Goal: Task Accomplishment & Management: Complete application form

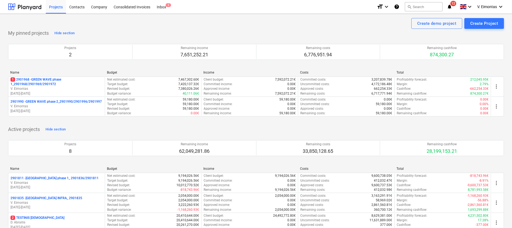
click at [57, 79] on p "1 2901968 - GREEN WAVE phase 1_2901968/2901969/2901972" at bounding box center [57, 81] width 92 height 9
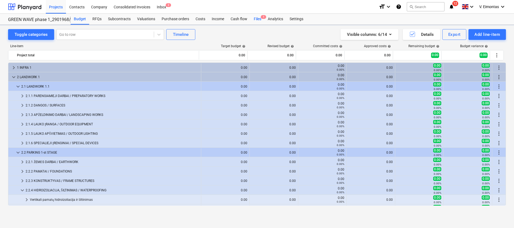
click at [256, 19] on div "Files 1" at bounding box center [258, 19] width 14 height 11
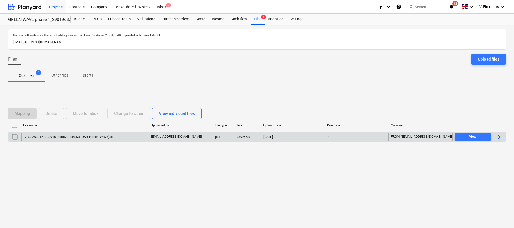
click at [87, 133] on div "VBG_250915_023916_Bonava_Lietuva_UAB_(Green_Wave).pdf" at bounding box center [84, 137] width 127 height 9
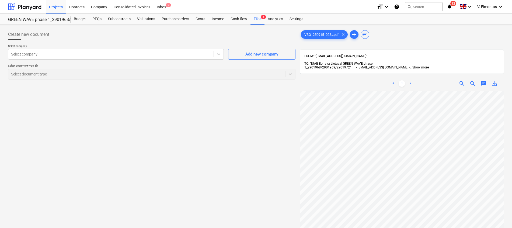
scroll to position [80, 39]
click at [255, 17] on div "Files 1" at bounding box center [258, 19] width 14 height 11
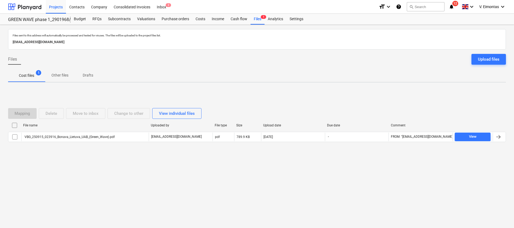
click at [14, 126] on input "checkbox" at bounding box center [14, 125] width 9 height 9
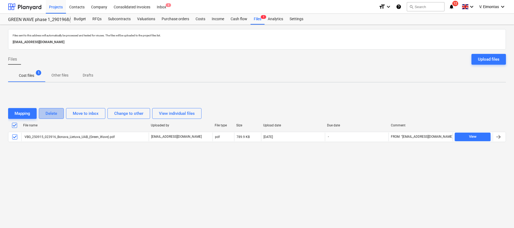
click at [54, 112] on div "Delete" at bounding box center [52, 113] width 12 height 7
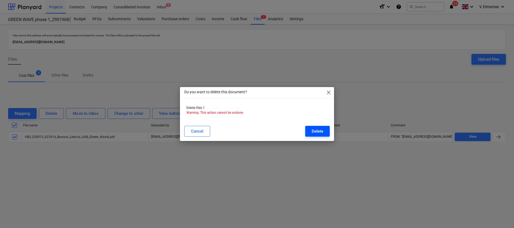
click at [320, 134] on div "Delete" at bounding box center [318, 131] width 12 height 7
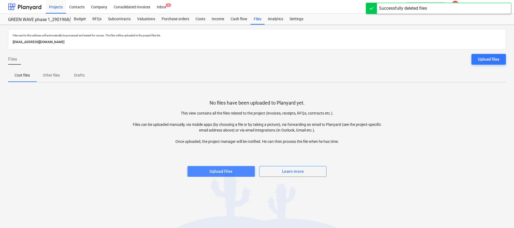
click at [231, 171] on div "Upload files" at bounding box center [221, 171] width 23 height 7
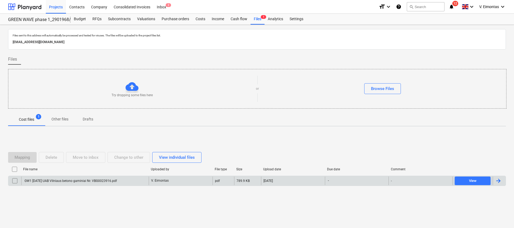
click at [123, 183] on div "GW1 [DATE] UAB Vilniaus betono gaminiai Nr. VBG0023916.pdf" at bounding box center [84, 180] width 127 height 9
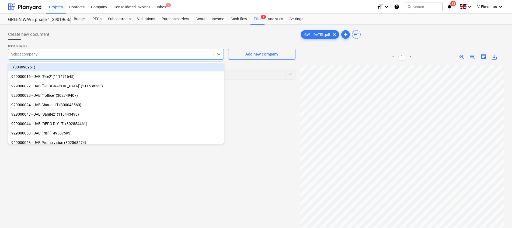
click at [76, 51] on div "Select company" at bounding box center [110, 54] width 205 height 8
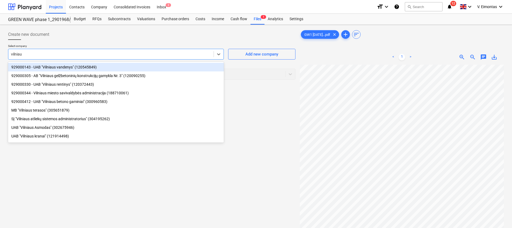
type input "[GEOGRAPHIC_DATA]"
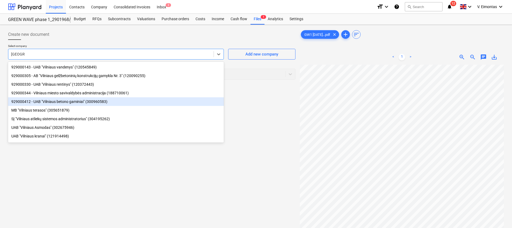
click at [68, 102] on div "929000412 - UAB "Vilniaus betono gaminiai" (300960583)" at bounding box center [116, 101] width 216 height 9
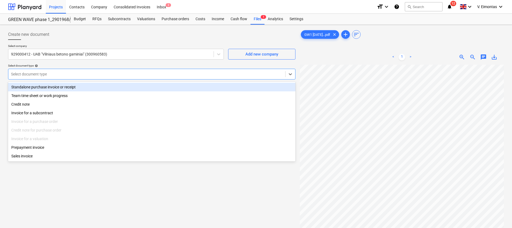
click at [72, 75] on div at bounding box center [147, 73] width 272 height 5
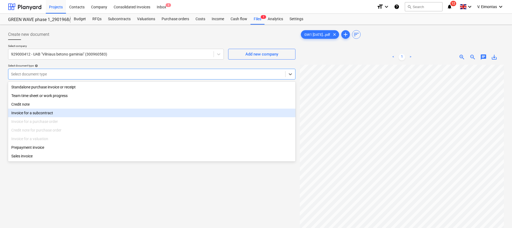
click at [47, 109] on div "Invoice for a subcontract" at bounding box center [151, 113] width 287 height 9
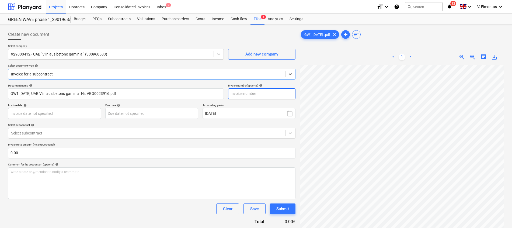
click at [270, 93] on input "text" at bounding box center [261, 93] width 67 height 11
type input "VBG0023916"
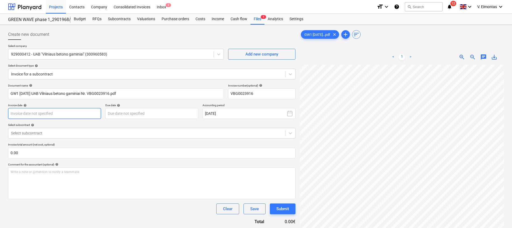
click at [53, 112] on body "Projects Contacts Company Consolidated Invoices Inbox 2 format_size keyboard_ar…" at bounding box center [256, 114] width 512 height 228
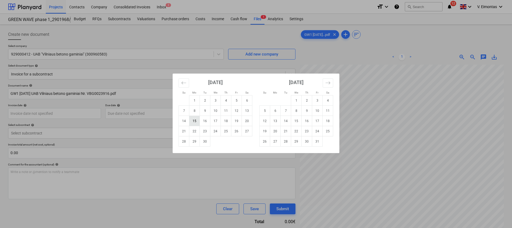
click at [194, 121] on td "15" at bounding box center [194, 121] width 11 height 10
type input "[DATE]"
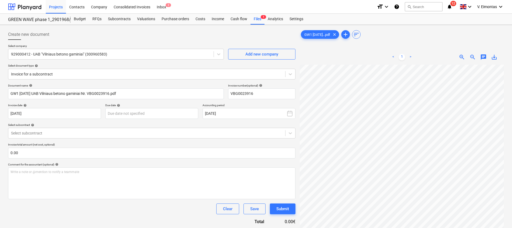
scroll to position [98, 0]
click at [147, 114] on body "Projects Contacts Company Consolidated Invoices Inbox 2 format_size keyboard_ar…" at bounding box center [256, 114] width 512 height 228
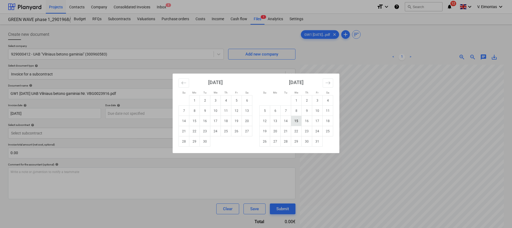
click at [293, 124] on td "15" at bounding box center [296, 121] width 11 height 10
type input "[DATE]"
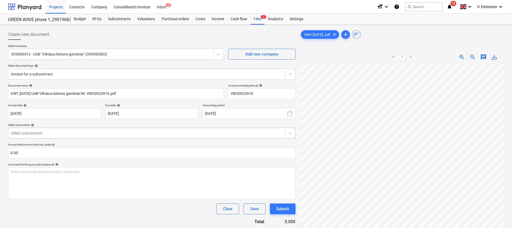
click at [86, 137] on div "Select subcontract" at bounding box center [146, 133] width 277 height 8
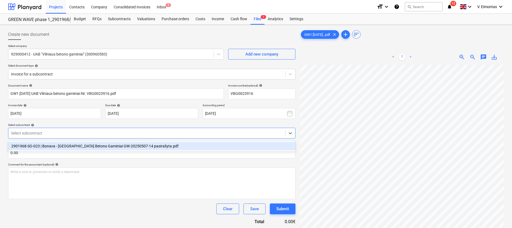
click at [79, 148] on div "2901968-SO-023 | Bonava - [GEOGRAPHIC_DATA] Betono Gaminiai GW-20250507-14 pasi…" at bounding box center [151, 146] width 287 height 9
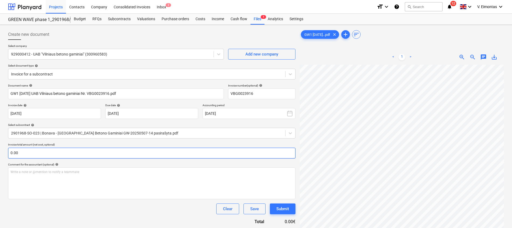
scroll to position [97, 39]
click at [173, 152] on input "text" at bounding box center [151, 153] width 287 height 11
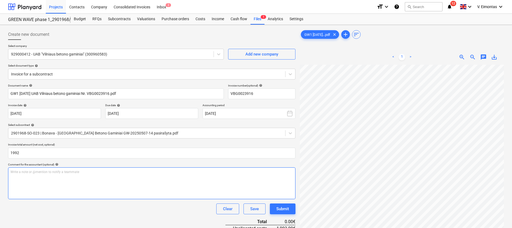
type input "1,992.00"
click at [142, 178] on div "Write a note or @mention to notify a teammate [PERSON_NAME]" at bounding box center [151, 183] width 287 height 32
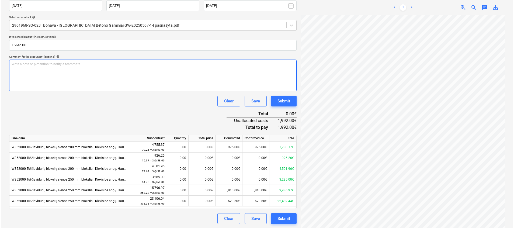
scroll to position [108, 0]
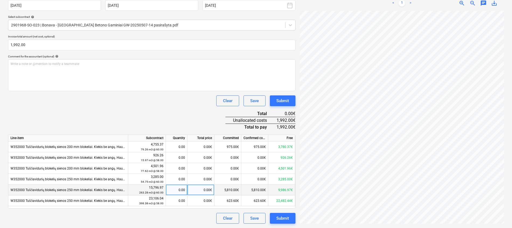
click at [205, 191] on div "0.00€" at bounding box center [201, 190] width 27 height 11
type input "1992"
click at [113, 108] on div "Document name help GW1 [DATE] UAB Vilniaus betono gaminiai Nr. VBG0023916.pdf I…" at bounding box center [151, 100] width 287 height 248
click at [295, 222] on button "Submit" at bounding box center [283, 218] width 26 height 11
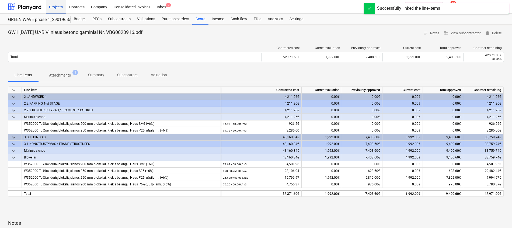
drag, startPoint x: 62, startPoint y: 9, endPoint x: 115, endPoint y: 13, distance: 53.5
click at [62, 9] on div "Projects" at bounding box center [56, 7] width 20 height 14
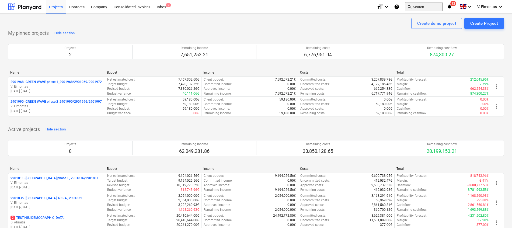
click at [440, 4] on button "search Search" at bounding box center [424, 6] width 38 height 9
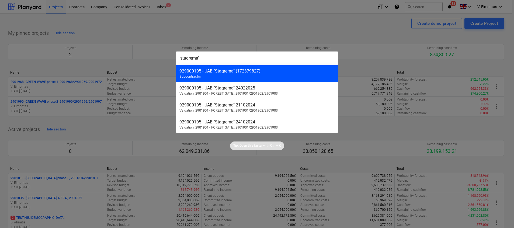
type input "stagrema""
click at [240, 80] on div "929000105 - UAB "Stagrema" (172379827) Subcontractor" at bounding box center [257, 73] width 162 height 17
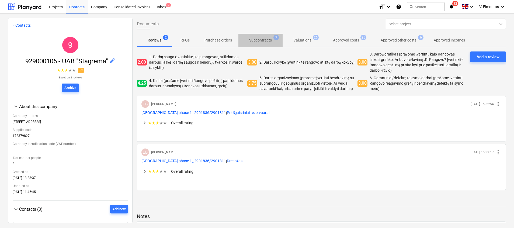
click at [266, 43] on p "Subcontracts" at bounding box center [260, 40] width 23 height 6
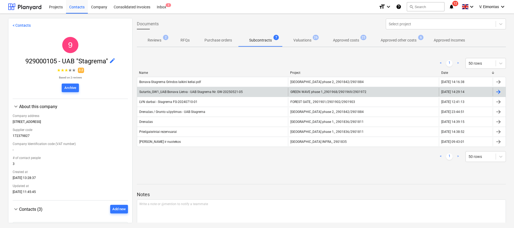
click at [314, 92] on span "GREEN WAVE phase 1_2901968/2901969/2901972" at bounding box center [328, 92] width 76 height 4
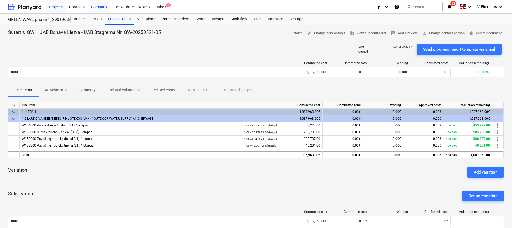
click at [63, 1] on div "Projects" at bounding box center [56, 7] width 20 height 14
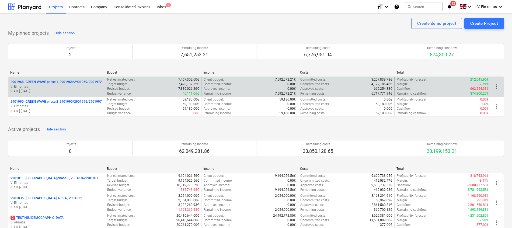
click at [82, 81] on p "2901968 - GREEN WAVE phase 1_2901968/2901969/2901972" at bounding box center [56, 82] width 91 height 5
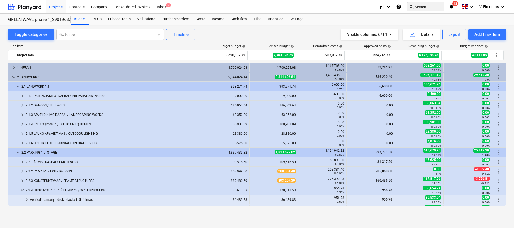
click at [414, 9] on button "search Search" at bounding box center [426, 6] width 38 height 9
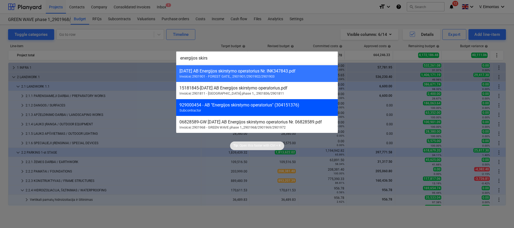
type input "energijos skirs"
click at [294, 106] on div "929000454 - AB "Energijos skirstymo operatorius" (304151376)" at bounding box center [256, 104] width 155 height 5
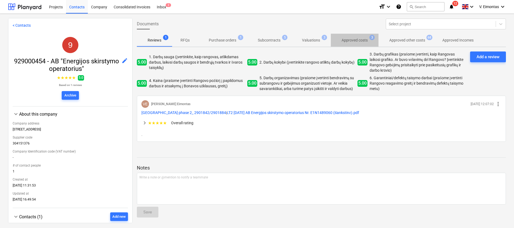
click at [363, 38] on p "Approved costs" at bounding box center [355, 40] width 26 height 6
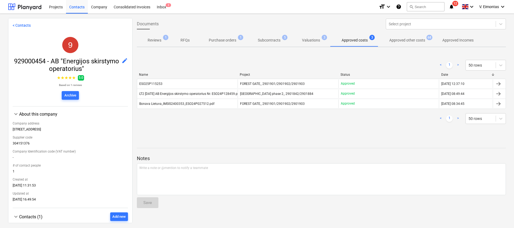
click at [261, 41] on p "Subcontracts" at bounding box center [269, 40] width 23 height 6
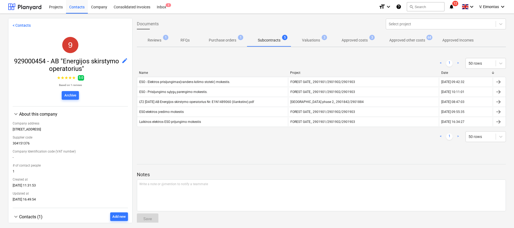
click at [347, 40] on p "Approved costs" at bounding box center [355, 40] width 26 height 6
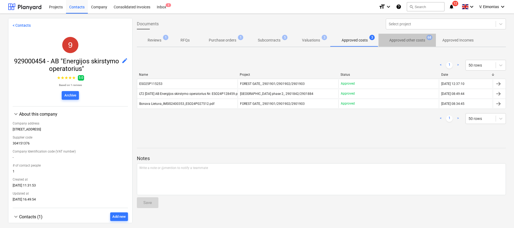
click at [398, 40] on p "Approved other costs" at bounding box center [407, 40] width 36 height 6
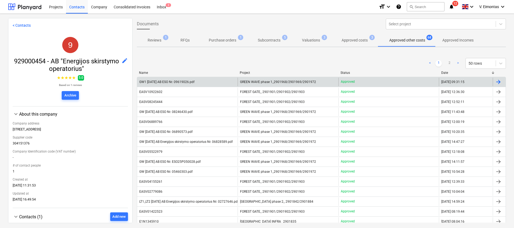
click at [358, 81] on div "Approved" at bounding box center [388, 82] width 101 height 9
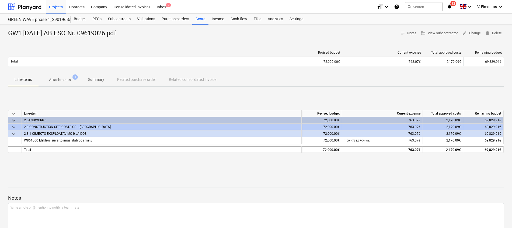
drag, startPoint x: 53, startPoint y: 9, endPoint x: 188, endPoint y: 4, distance: 135.1
click at [53, 9] on div "Projects" at bounding box center [56, 7] width 20 height 14
